Goal: Task Accomplishment & Management: Complete application form

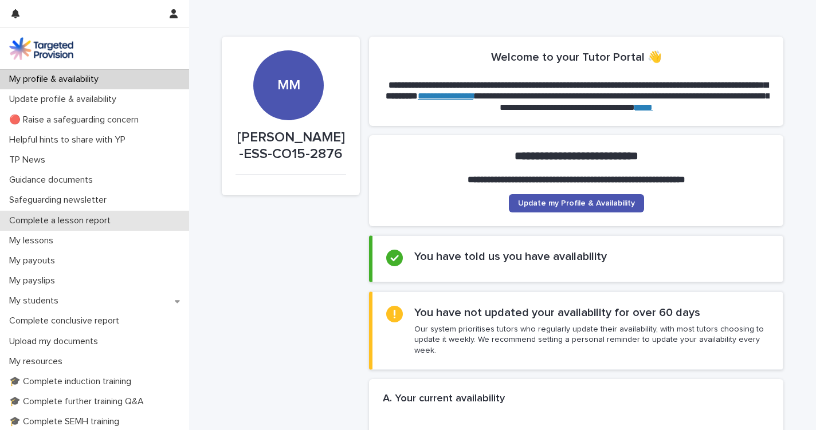
click at [69, 224] on p "Complete a lesson report" at bounding box center [62, 220] width 115 height 11
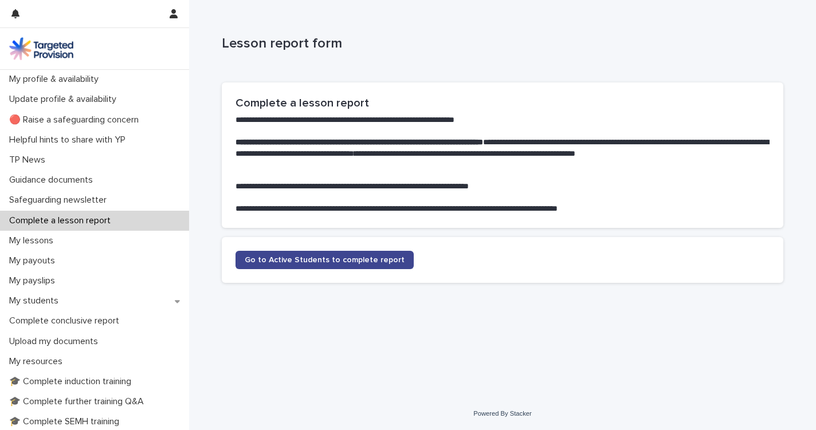
click at [342, 263] on link "Go to Active Students to complete report" at bounding box center [325, 260] width 178 height 18
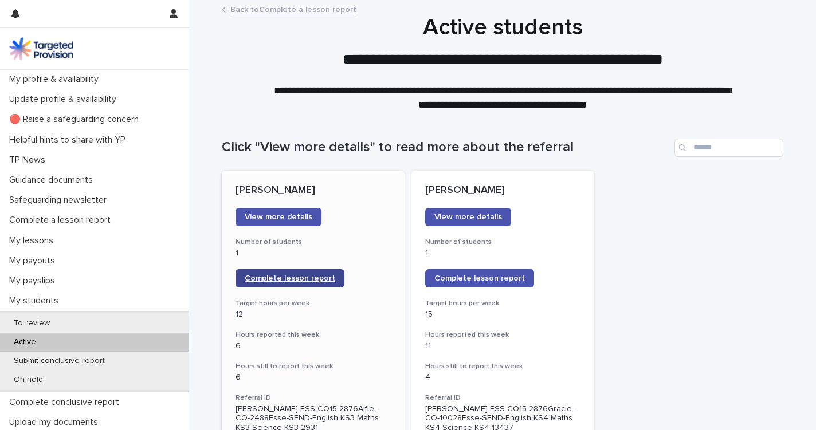
click at [293, 277] on span "Complete lesson report" at bounding box center [290, 278] width 91 height 8
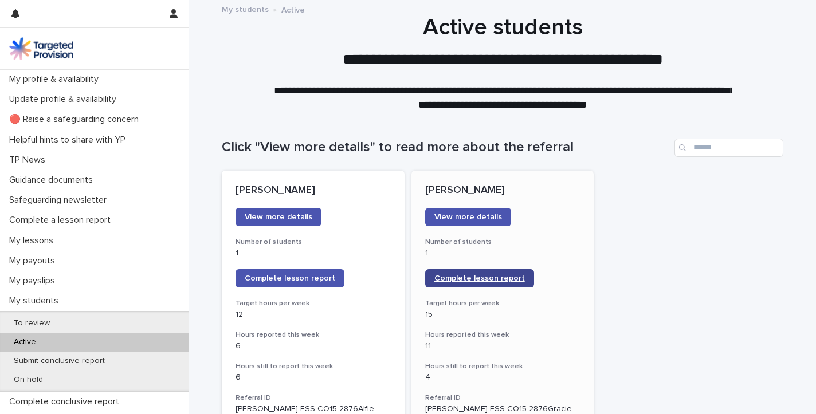
click at [488, 274] on span "Complete lesson report" at bounding box center [479, 278] width 91 height 8
click at [280, 276] on span "Complete lesson report" at bounding box center [290, 278] width 91 height 8
